Goal: Information Seeking & Learning: Learn about a topic

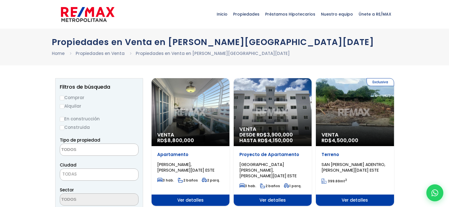
select select
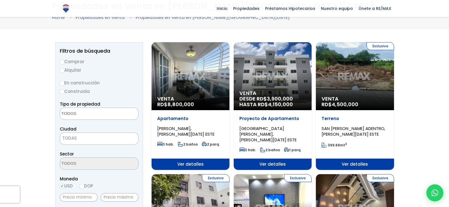
scroll to position [35, 0]
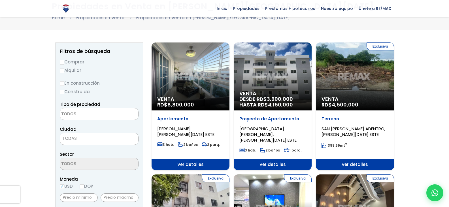
click at [74, 71] on label "Alquilar" at bounding box center [99, 70] width 79 height 7
click at [64, 71] on input "Alquilar" at bounding box center [62, 71] width 5 height 5
radio input "true"
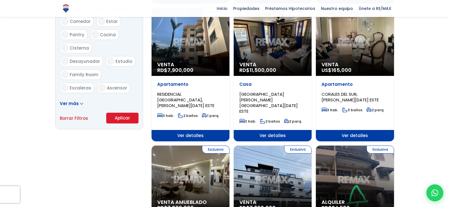
scroll to position [334, 0]
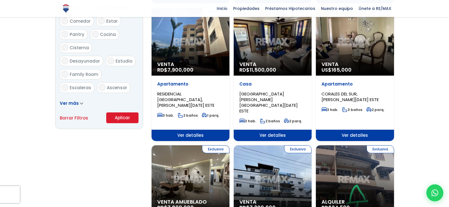
click at [125, 117] on button "Aplicar" at bounding box center [122, 117] width 32 height 11
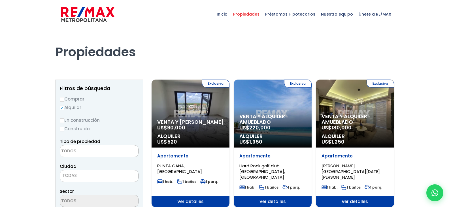
select select
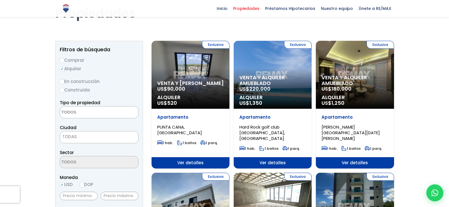
scroll to position [38, 0]
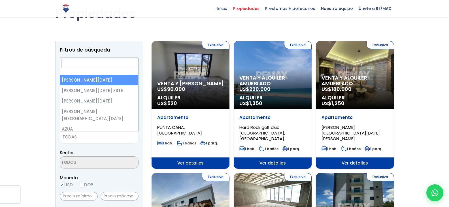
click at [99, 142] on span "TODAS" at bounding box center [99, 137] width 79 height 12
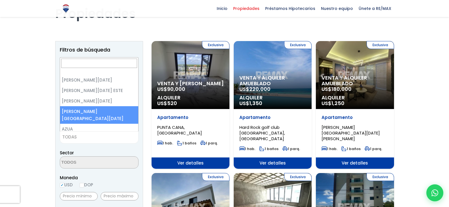
select select "150"
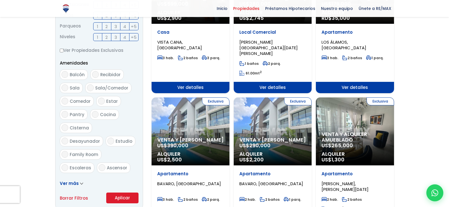
scroll to position [263, 0]
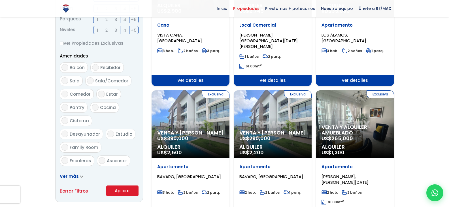
click at [123, 189] on button "Aplicar" at bounding box center [122, 190] width 32 height 11
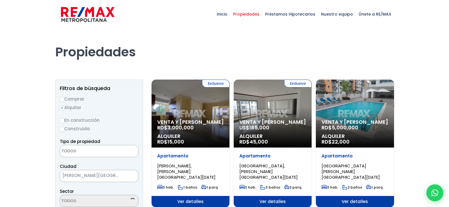
select select
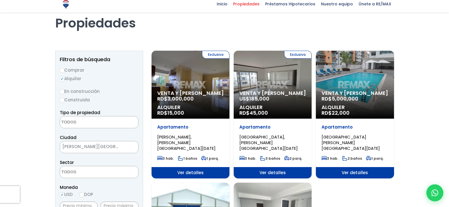
scroll to position [29, 0]
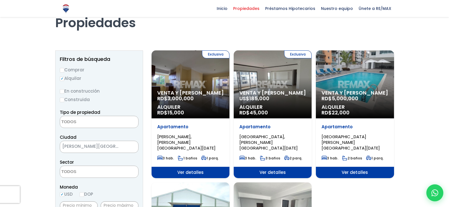
click at [288, 97] on p "Venta y Alquiler US$ 185,000" at bounding box center [272, 95] width 67 height 11
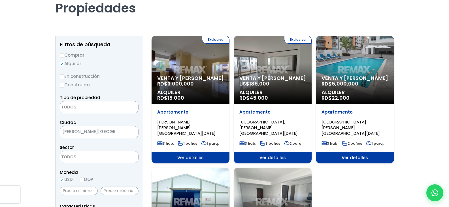
scroll to position [0, 0]
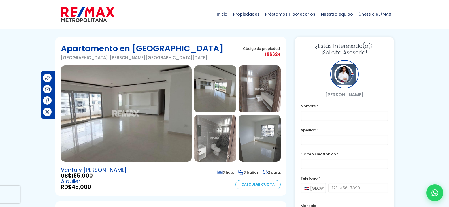
click at [114, 108] on img at bounding box center [126, 113] width 131 height 96
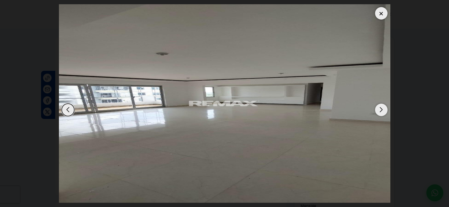
click at [375, 109] on div "Next slide" at bounding box center [381, 110] width 12 height 12
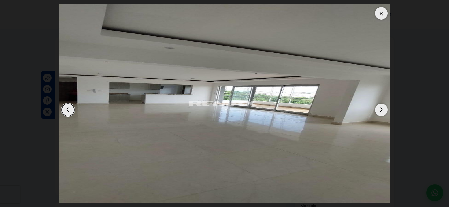
click at [375, 109] on div "Next slide" at bounding box center [381, 110] width 12 height 12
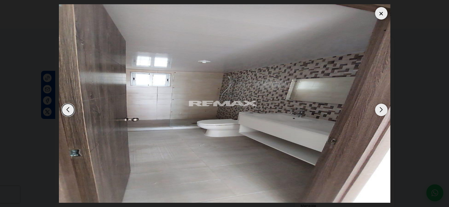
click at [375, 109] on div "Next slide" at bounding box center [381, 110] width 12 height 12
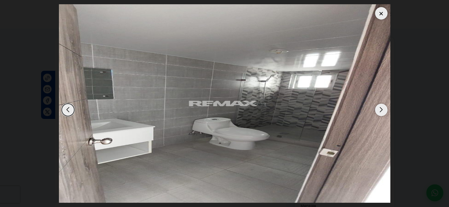
click at [375, 109] on div "Next slide" at bounding box center [381, 110] width 12 height 12
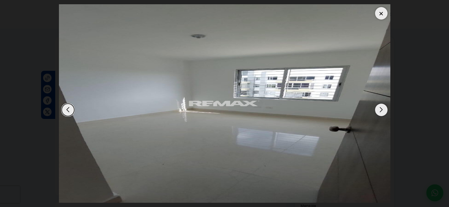
click at [375, 109] on div "Next slide" at bounding box center [381, 110] width 12 height 12
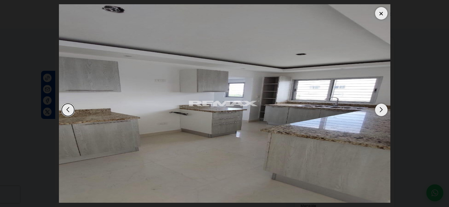
click at [375, 109] on div "Next slide" at bounding box center [381, 110] width 12 height 12
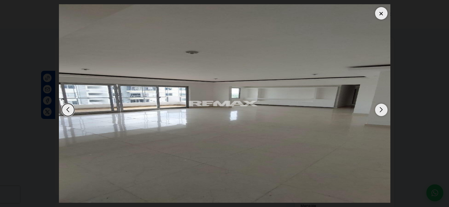
click at [375, 109] on div "Next slide" at bounding box center [381, 110] width 12 height 12
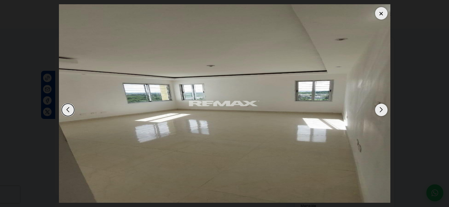
click at [375, 109] on div "Next slide" at bounding box center [381, 110] width 12 height 12
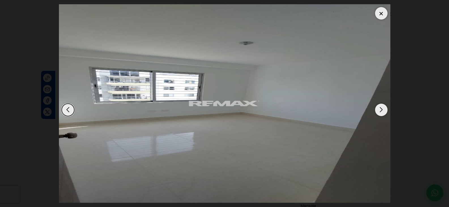
click at [375, 109] on div "Next slide" at bounding box center [381, 110] width 12 height 12
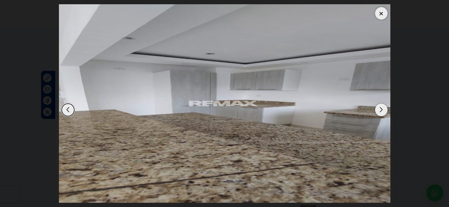
click at [375, 109] on div "Next slide" at bounding box center [381, 110] width 12 height 12
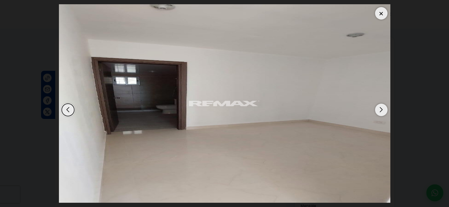
click at [375, 109] on div "Next slide" at bounding box center [381, 110] width 12 height 12
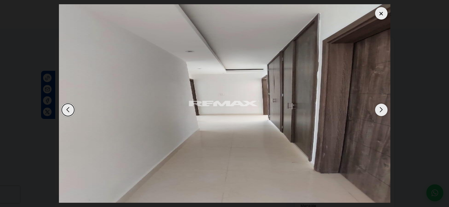
click at [375, 109] on div "Next slide" at bounding box center [381, 110] width 12 height 12
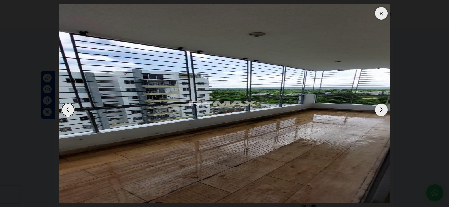
click at [375, 109] on div "Next slide" at bounding box center [381, 110] width 12 height 12
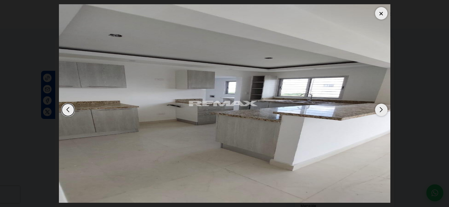
click at [375, 109] on div "Next slide" at bounding box center [381, 110] width 12 height 12
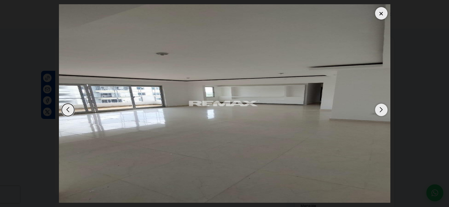
click at [379, 13] on div at bounding box center [381, 13] width 12 height 12
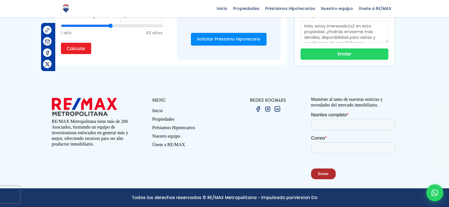
scroll to position [549, 0]
